Goal: Task Accomplishment & Management: Manage account settings

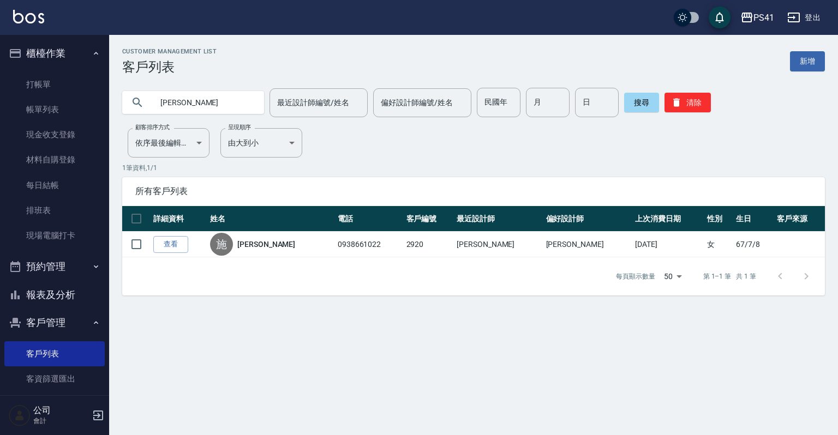
type input "施"
type input "0983307"
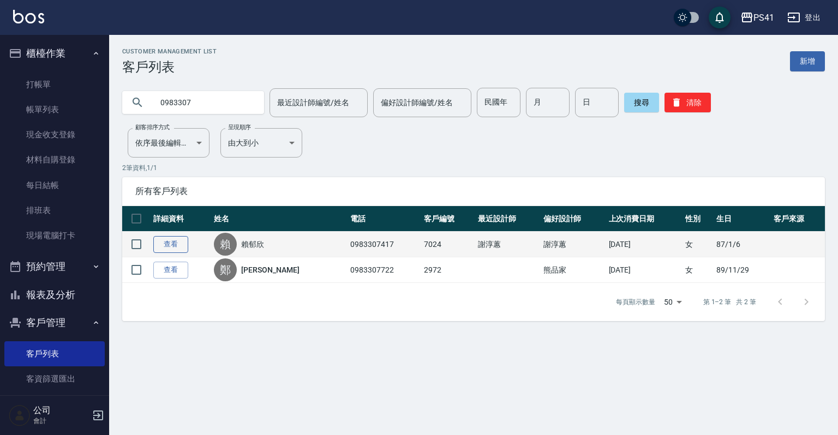
click at [177, 239] on link "查看" at bounding box center [170, 244] width 35 height 17
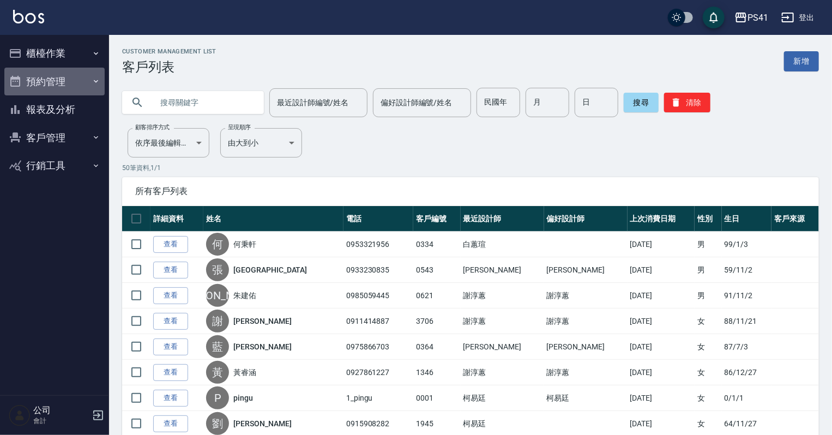
click at [75, 81] on button "預約管理" at bounding box center [54, 82] width 100 height 28
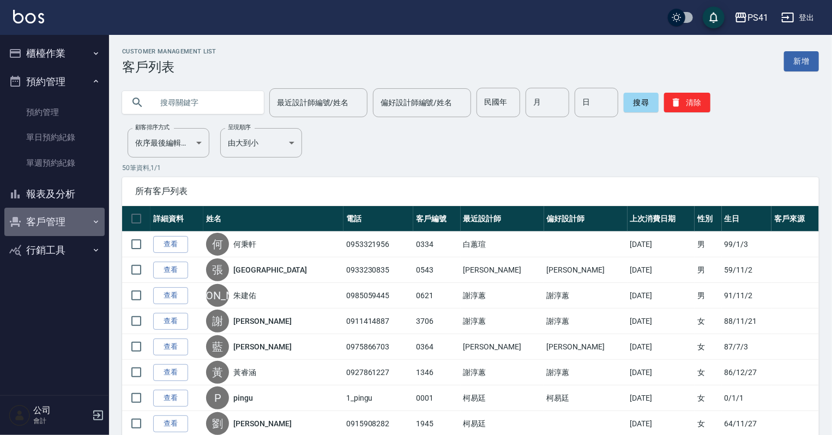
click at [50, 229] on button "客戶管理" at bounding box center [54, 222] width 100 height 28
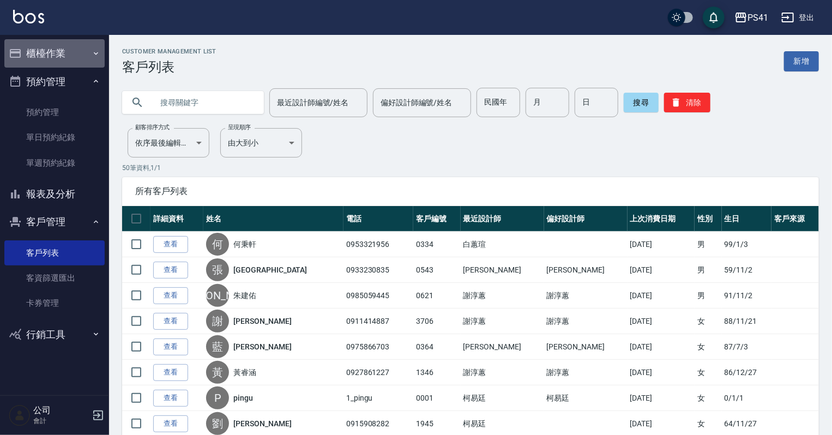
click at [78, 58] on button "櫃檯作業" at bounding box center [54, 53] width 100 height 28
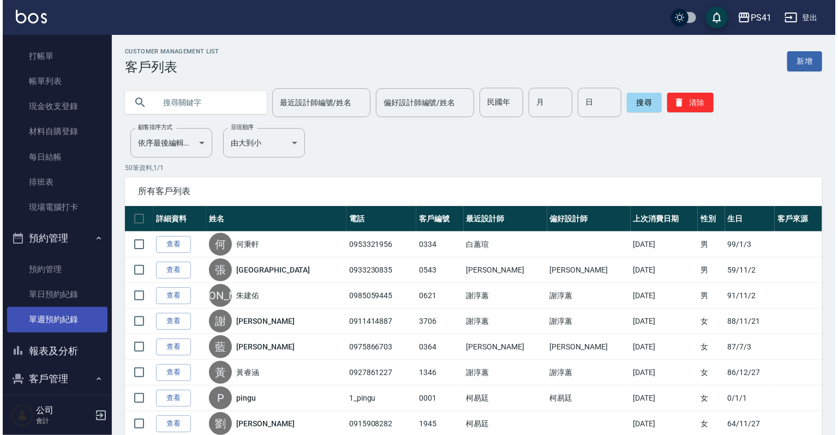
scroll to position [87, 0]
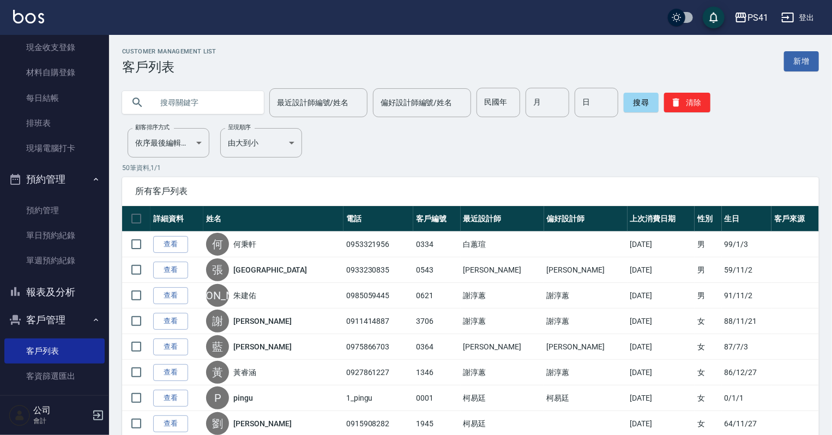
click at [186, 96] on input "text" at bounding box center [204, 102] width 103 height 29
type input "0983307"
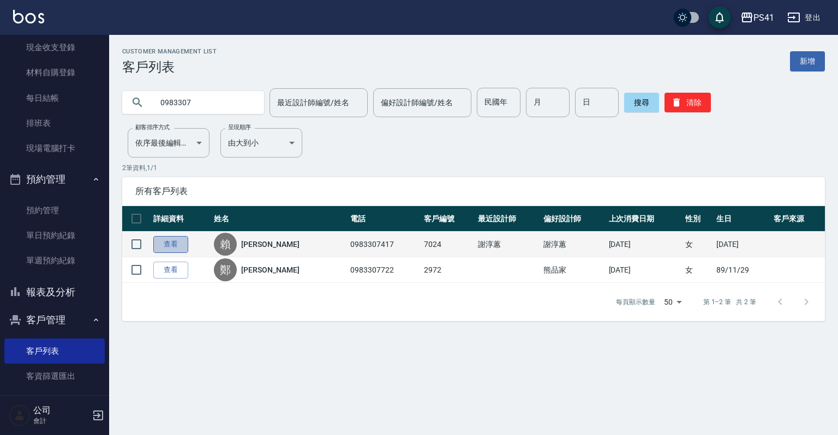
click at [184, 240] on link "查看" at bounding box center [170, 244] width 35 height 17
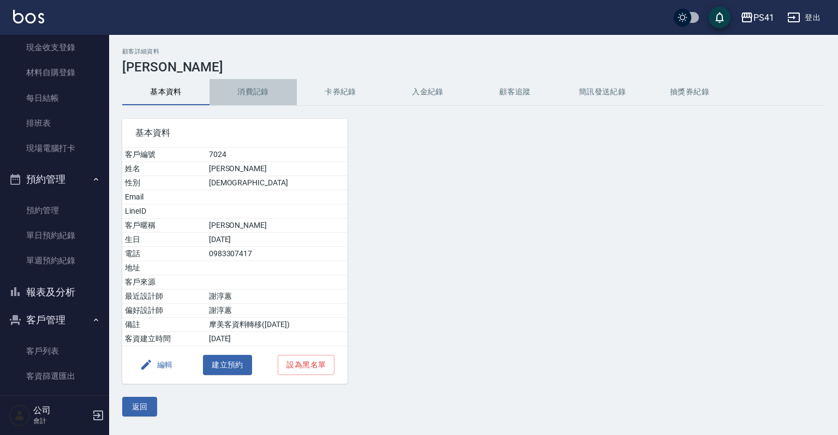
click at [232, 103] on button "消費記錄" at bounding box center [252, 92] width 87 height 26
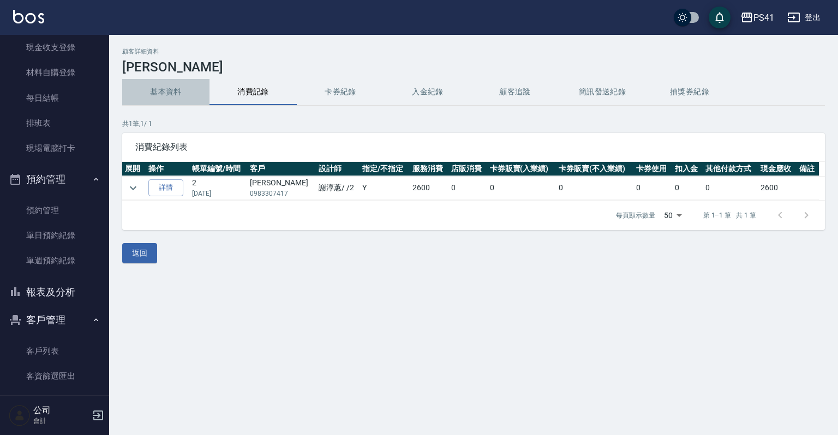
click at [151, 100] on button "基本資料" at bounding box center [165, 92] width 87 height 26
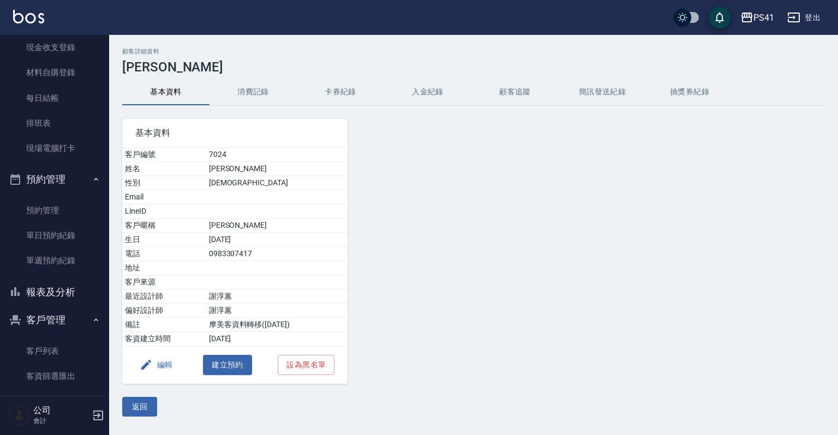
click at [158, 370] on button "編輯" at bounding box center [156, 365] width 42 height 20
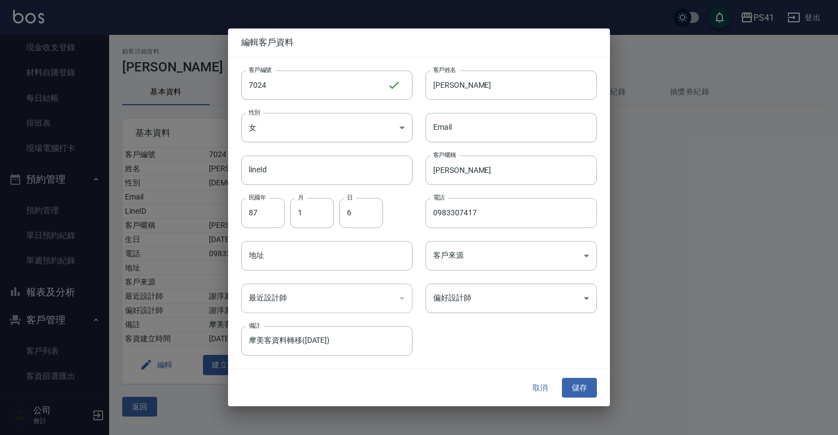
drag, startPoint x: 284, startPoint y: 90, endPoint x: 72, endPoint y: 87, distance: 212.2
click at [99, 87] on div "編輯客戶資料 客戶編號 7024 ​ 客戶編號 客戶姓名 賴郁欣 客戶姓名 性別 女 FEMALE 性別 Email Email lineId lineId …" at bounding box center [419, 217] width 838 height 435
type input "1493"
click at [589, 386] on button "儲存" at bounding box center [579, 388] width 35 height 20
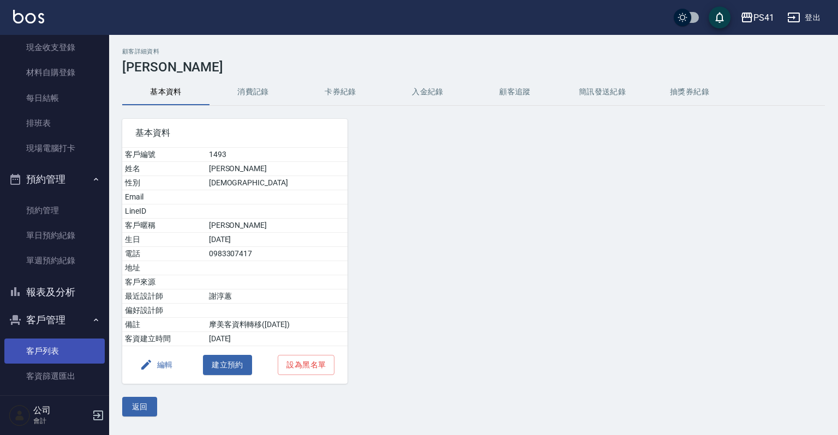
click at [50, 352] on link "客戶列表" at bounding box center [54, 351] width 100 height 25
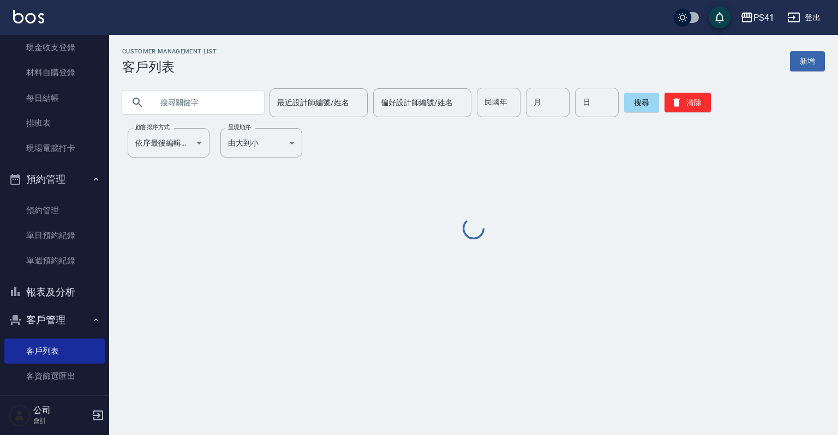
click at [211, 108] on input "text" at bounding box center [204, 102] width 103 height 29
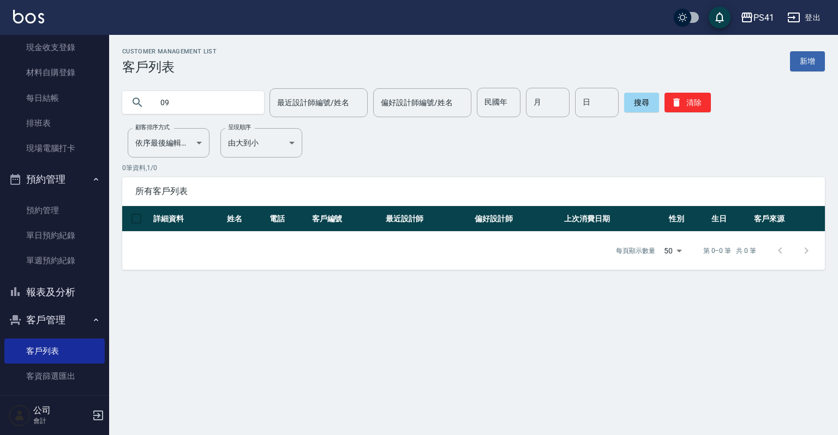
type input "0"
type input "0920265"
